Goal: Navigation & Orientation: Find specific page/section

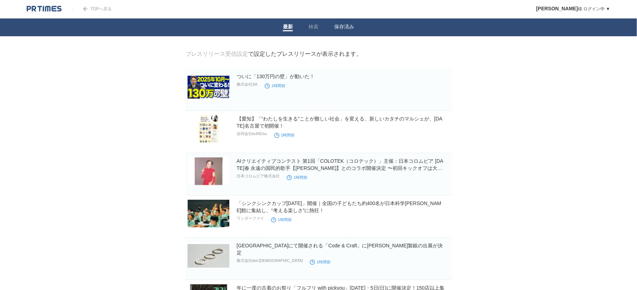
click at [341, 25] on link "保存済み" at bounding box center [344, 27] width 20 height 7
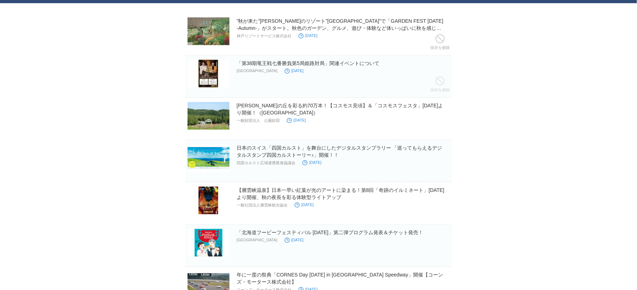
scroll to position [47, 0]
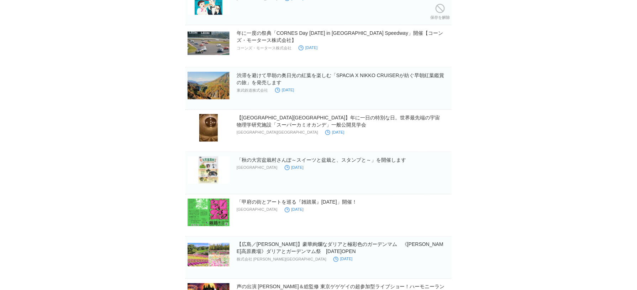
scroll to position [284, 0]
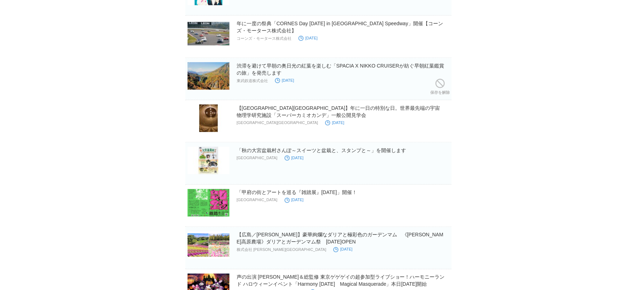
drag, startPoint x: 314, startPoint y: 65, endPoint x: 142, endPoint y: 68, distance: 172.8
click at [142, 68] on body "TOPへ戻る [PERSON_NAME] ログイン中 ▼ プレスリリース受信設定 フォロー 除外リスト アカウント設定 閲覧履歴 退会手続き PR TIMES…" at bounding box center [318, 180] width 637 height 928
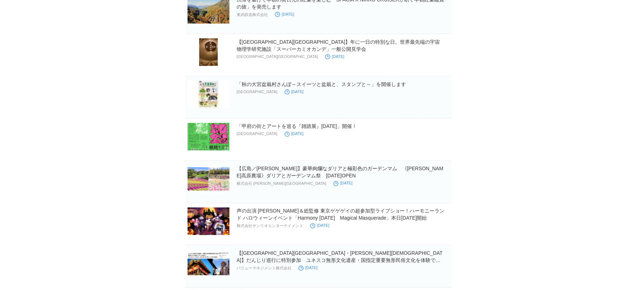
scroll to position [379, 0]
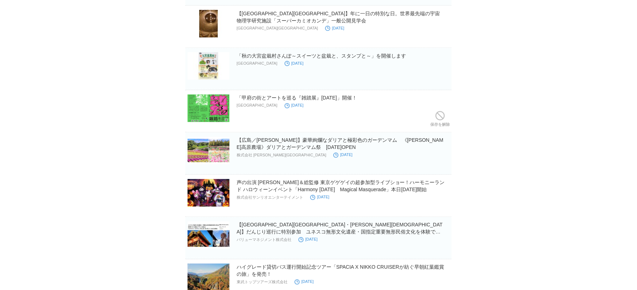
click at [242, 108] on p "[GEOGRAPHIC_DATA]" at bounding box center [256, 105] width 41 height 4
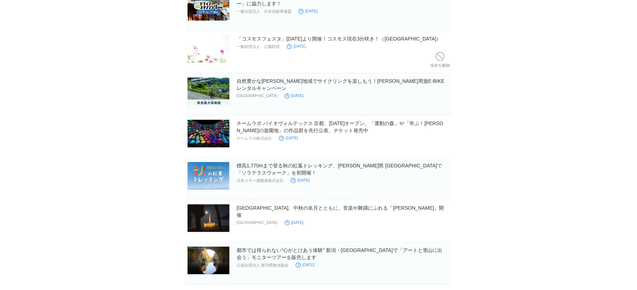
scroll to position [3841, 0]
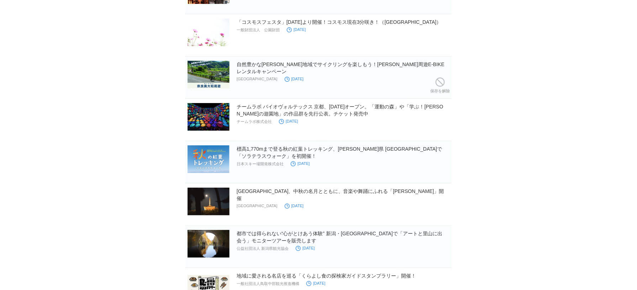
drag, startPoint x: 288, startPoint y: 74, endPoint x: 131, endPoint y: 75, distance: 156.8
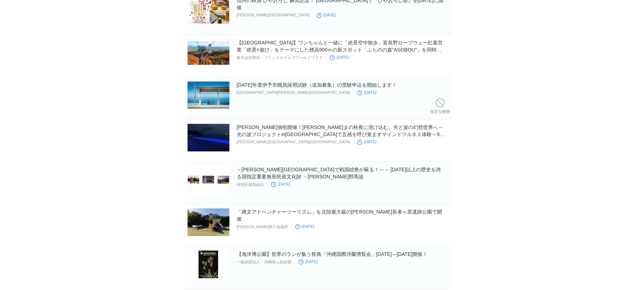
scroll to position [7345, 0]
